Goal: Transaction & Acquisition: Purchase product/service

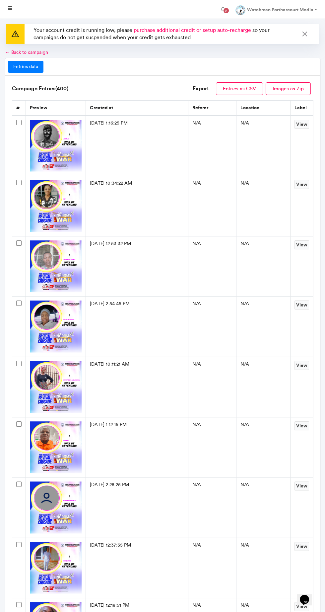
click at [14, 14] on link at bounding box center [10, 9] width 15 height 13
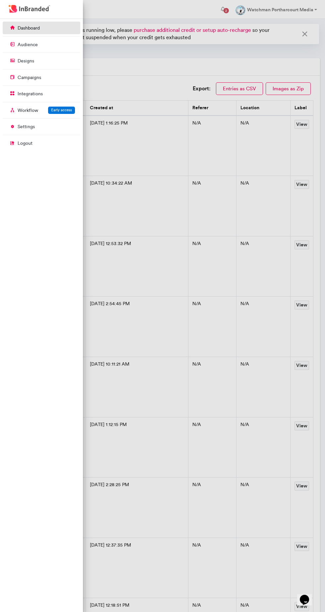
click at [17, 30] on link "dashboard" at bounding box center [42, 28] width 78 height 13
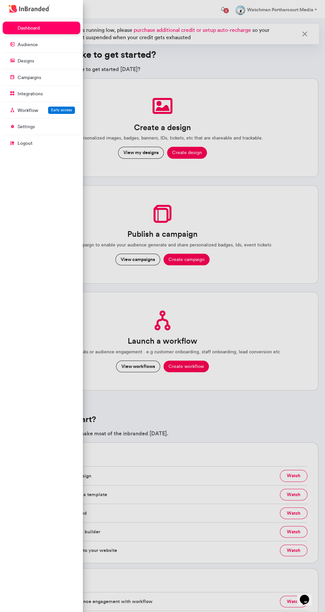
click at [288, 259] on div at bounding box center [162, 306] width 325 height 612
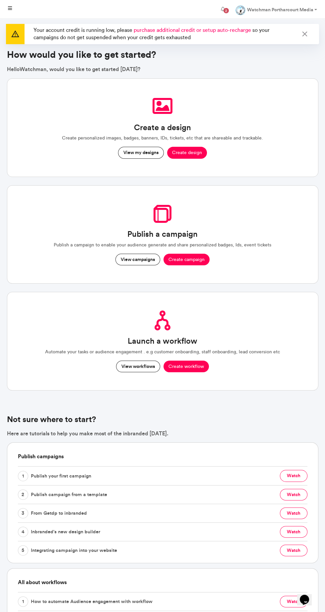
click at [10, 9] on icon at bounding box center [10, 8] width 4 height 5
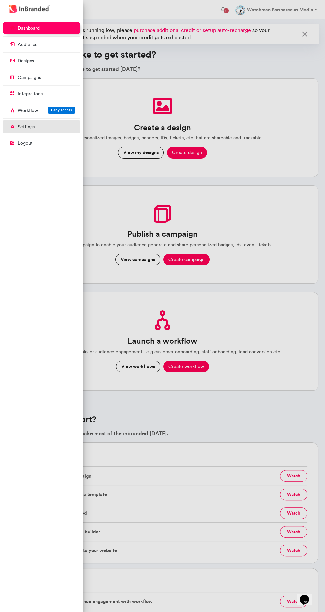
click at [26, 126] on p "settings" at bounding box center [26, 126] width 17 height 7
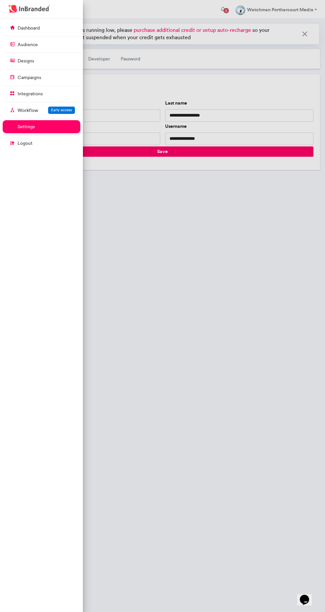
click at [248, 291] on div at bounding box center [162, 306] width 325 height 612
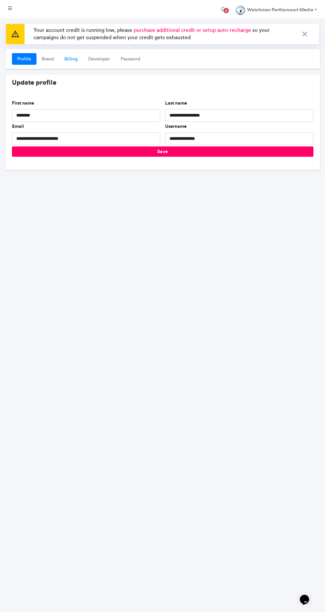
click at [70, 59] on link "Billing" at bounding box center [71, 59] width 24 height 12
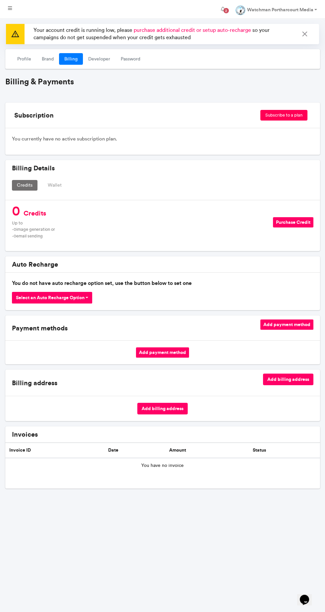
click at [294, 222] on button "Purchase Credit" at bounding box center [293, 222] width 40 height 10
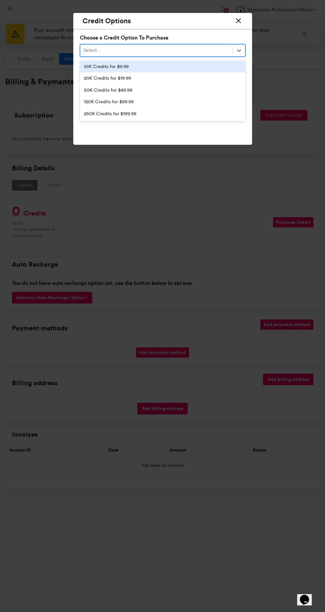
scroll to position [640, 83]
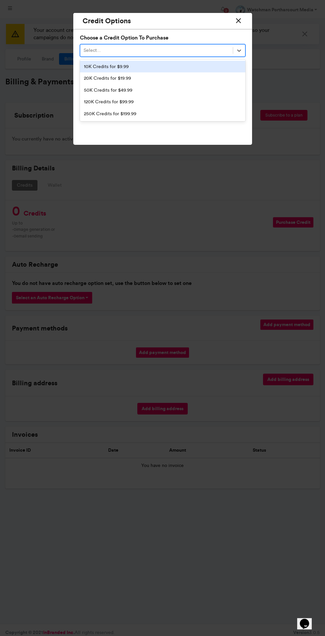
click at [214, 68] on div "10K Credits for $9.99" at bounding box center [163, 67] width 166 height 12
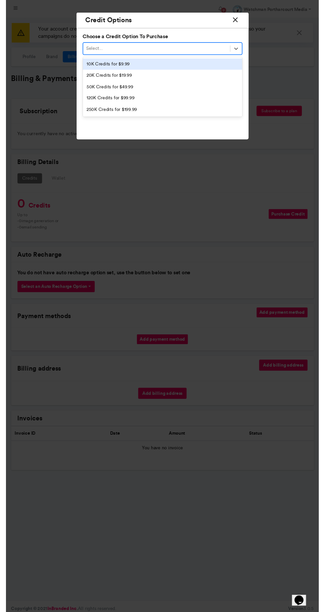
scroll to position [640, 83]
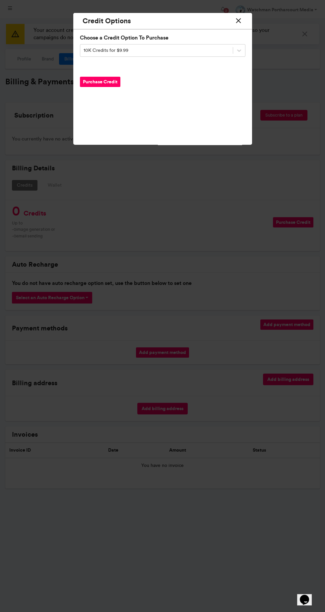
click at [110, 85] on button "Purchase Credit" at bounding box center [100, 82] width 40 height 10
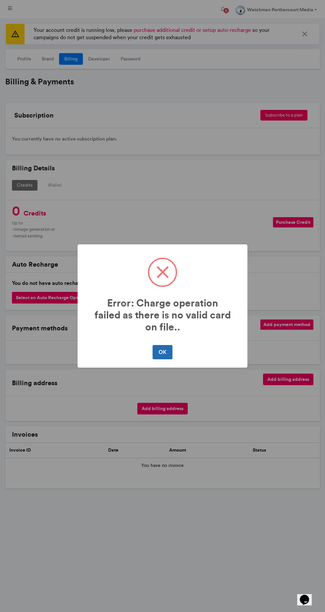
click at [170, 352] on button "OK" at bounding box center [163, 352] width 20 height 14
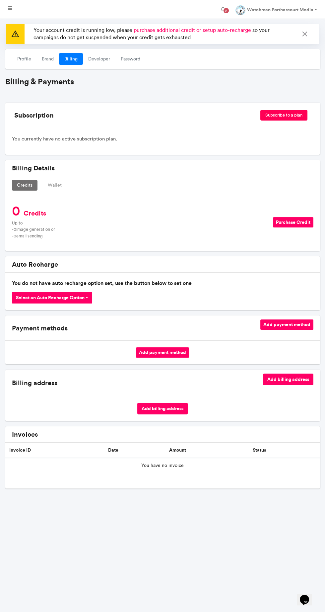
click at [180, 354] on button "Add payment method" at bounding box center [162, 352] width 53 height 10
